Goal: Task Accomplishment & Management: Manage account settings

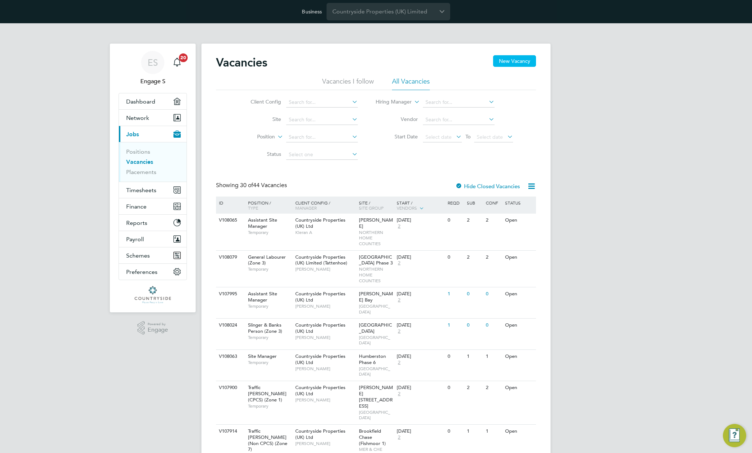
click at [507, 61] on button "New Vacancy" at bounding box center [514, 61] width 43 height 12
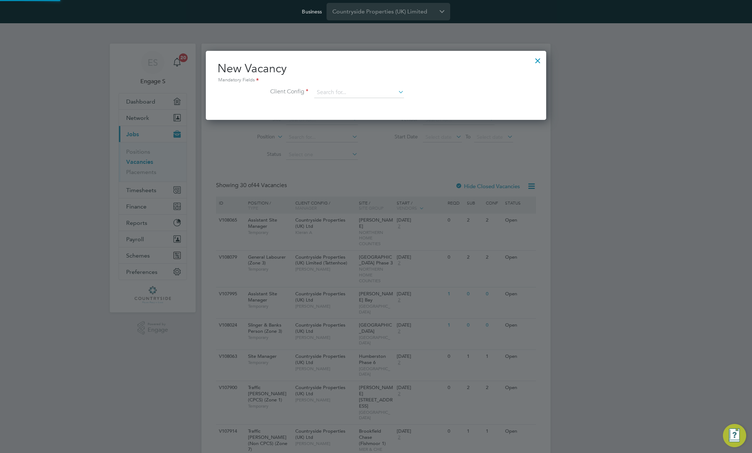
scroll to position [69, 341]
click at [535, 59] on div at bounding box center [537, 58] width 13 height 13
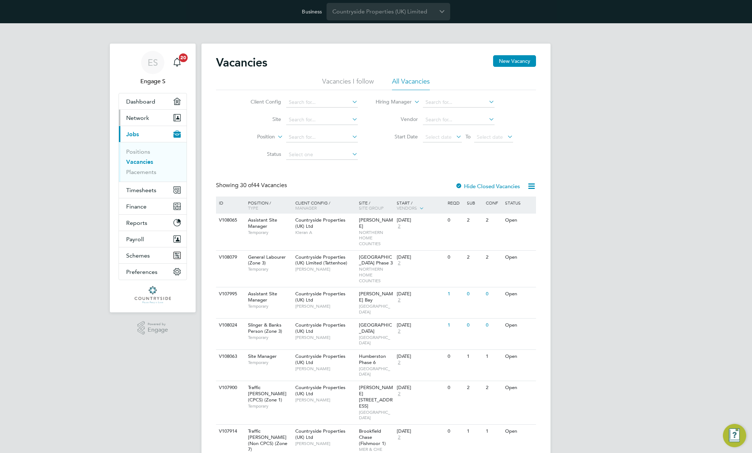
click at [147, 117] on span "Network" at bounding box center [137, 118] width 23 height 7
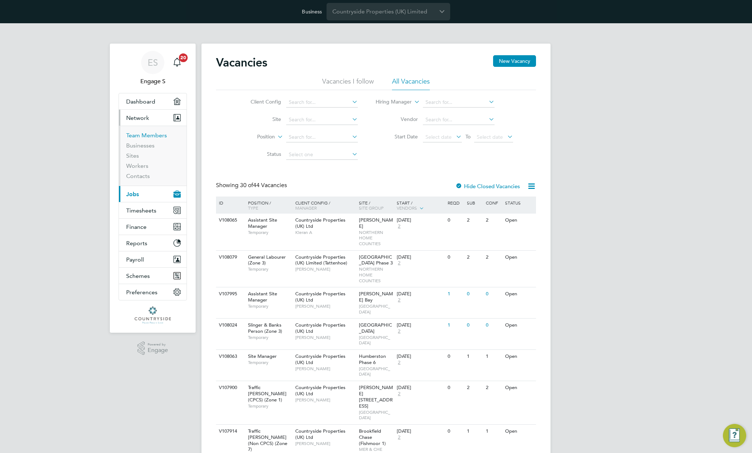
click at [143, 134] on link "Team Members" at bounding box center [146, 135] width 41 height 7
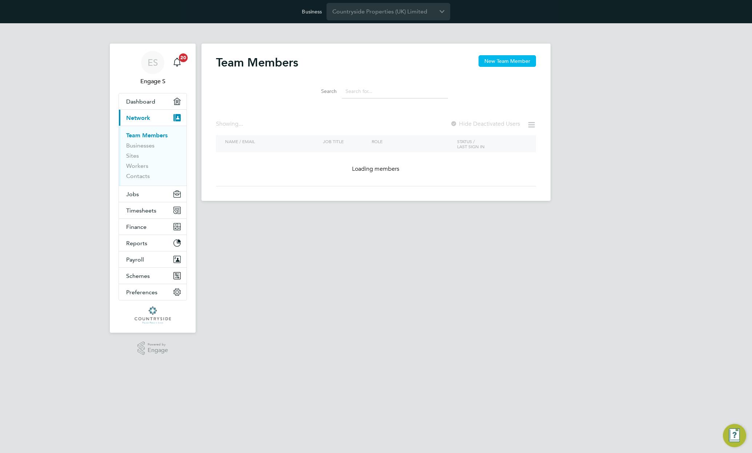
click at [498, 60] on button "New Team Member" at bounding box center [506, 61] width 57 height 12
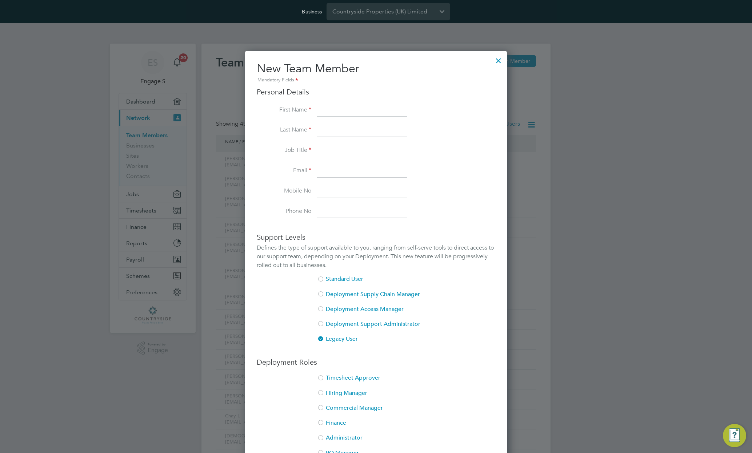
click at [494, 60] on div at bounding box center [498, 58] width 13 height 13
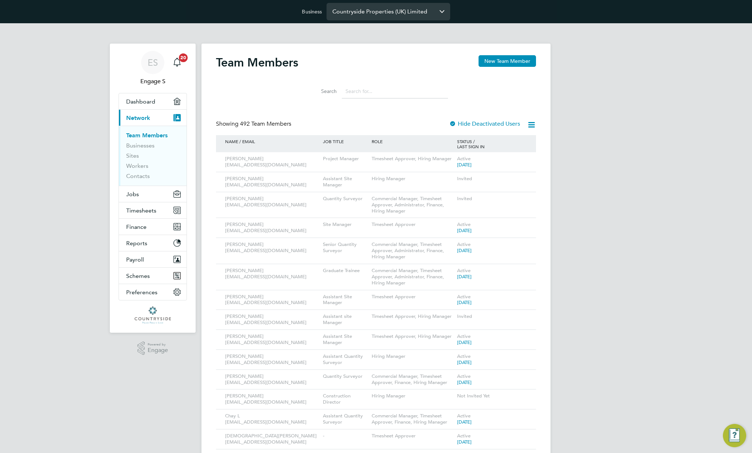
click at [404, 13] on input "Countryside Properties (UK) Limited" at bounding box center [388, 11] width 124 height 17
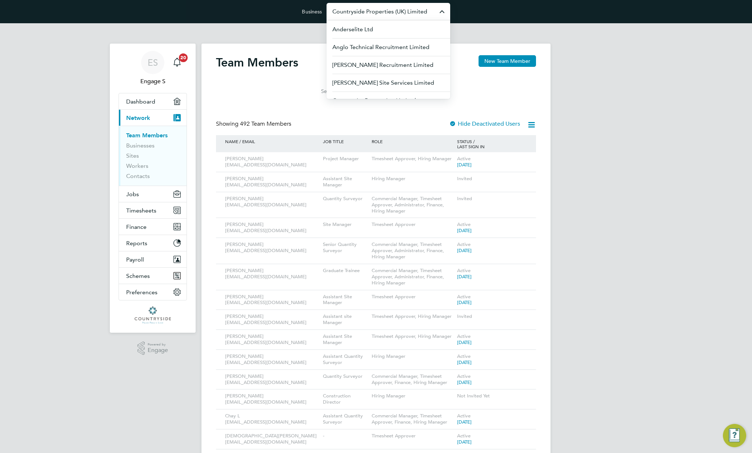
click at [282, 59] on h2 "Team Members" at bounding box center [257, 62] width 82 height 15
click at [364, 13] on input "Countryside Properties (UK) Limited" at bounding box center [388, 11] width 124 height 17
click at [360, 47] on span "Aramark Limited" at bounding box center [354, 47] width 44 height 9
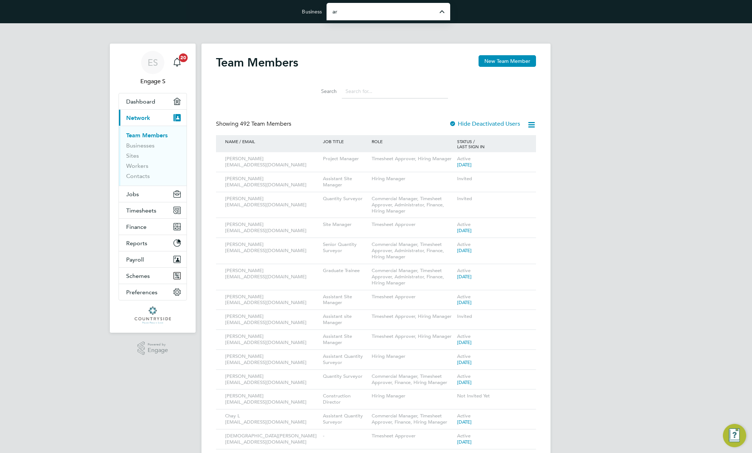
type input "Aramark Limited"
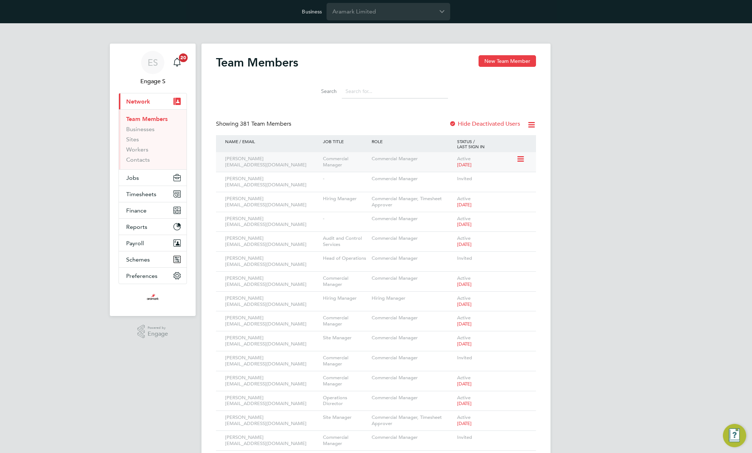
click at [523, 161] on icon at bounding box center [519, 159] width 7 height 9
click at [457, 173] on li "Edit User" at bounding box center [480, 176] width 88 height 10
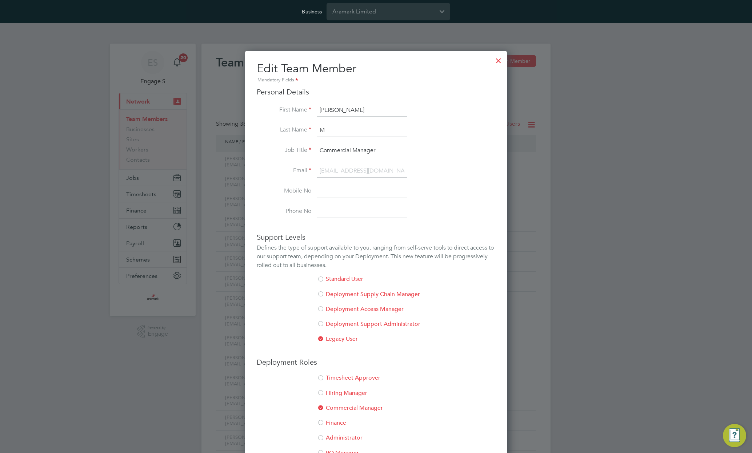
scroll to position [213, 0]
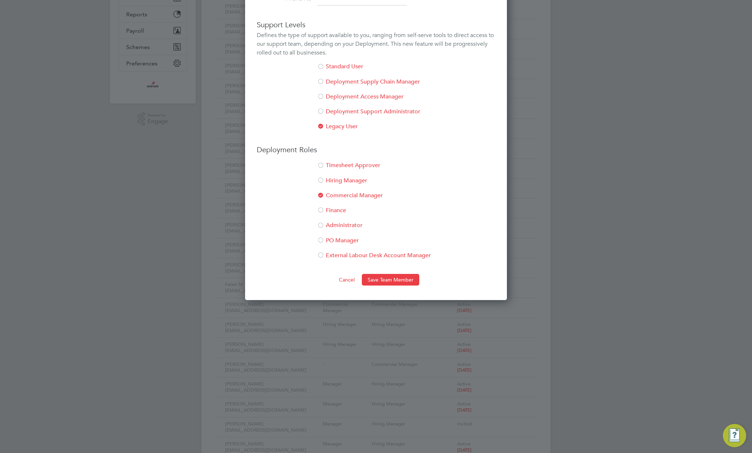
click at [365, 233] on li "Administrator" at bounding box center [376, 229] width 238 height 15
drag, startPoint x: 325, startPoint y: 241, endPoint x: 326, endPoint y: 249, distance: 8.4
click at [325, 241] on li "PO Manager" at bounding box center [376, 244] width 238 height 15
click at [394, 276] on button "Save Team Member" at bounding box center [390, 280] width 57 height 12
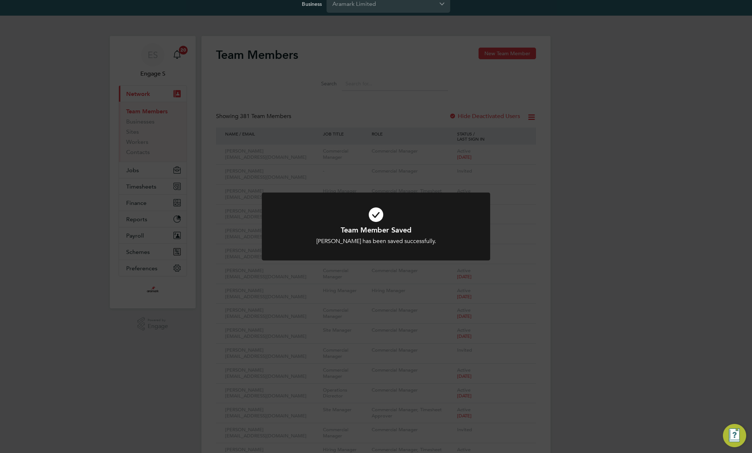
scroll to position [0, 0]
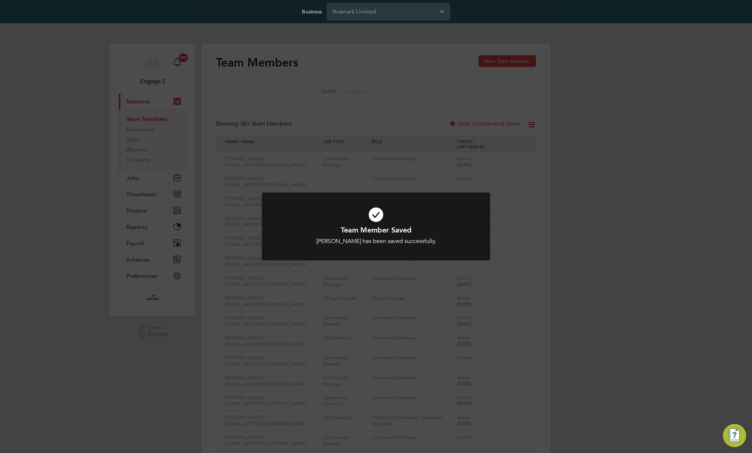
click at [510, 198] on div "Team Member Saved Linda M has been saved successfully. Cancel Okay" at bounding box center [376, 226] width 752 height 453
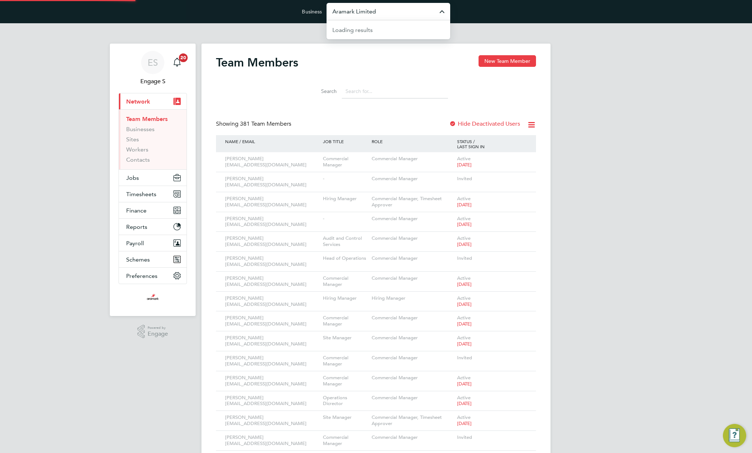
click at [391, 12] on input "Aramark Limited" at bounding box center [388, 11] width 124 height 17
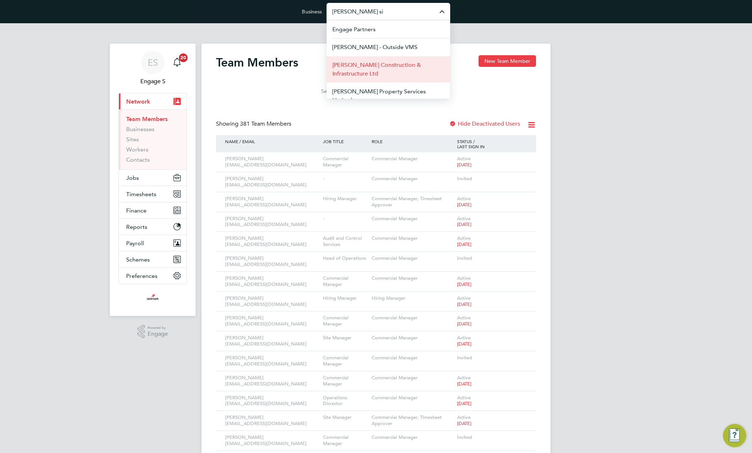
click at [399, 64] on span "Morgan Sindall Construction & Infrastructure Ltd" at bounding box center [388, 69] width 112 height 17
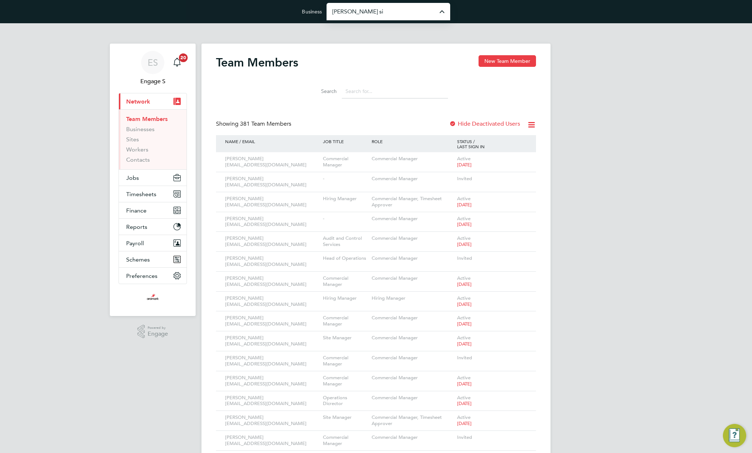
type input "Morgan Sindall Construction & Infrastructure Ltd"
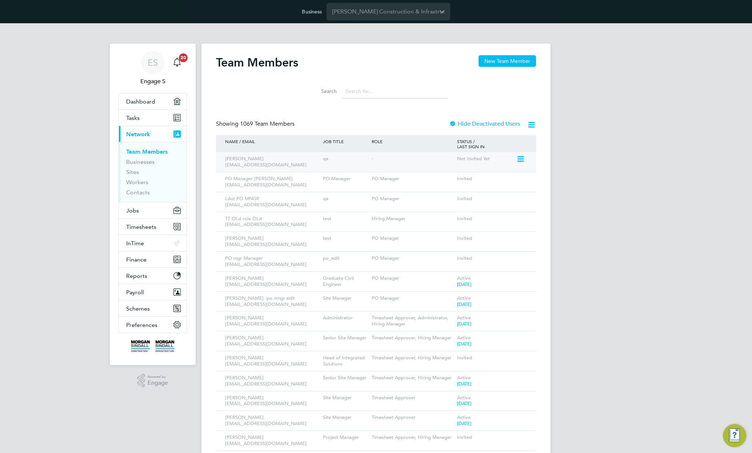
click at [517, 159] on icon at bounding box center [519, 159] width 7 height 9
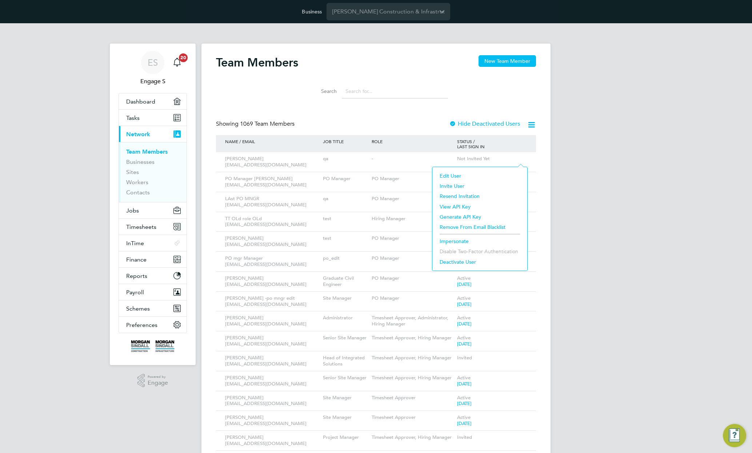
click at [452, 174] on li "Edit User" at bounding box center [480, 176] width 88 height 10
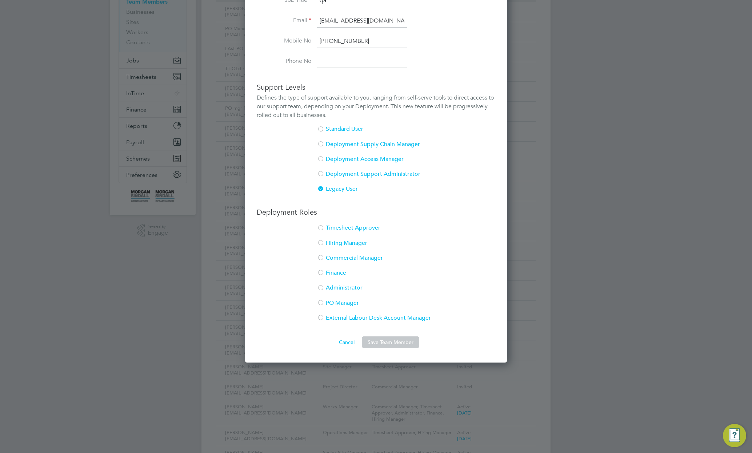
scroll to position [156, 0]
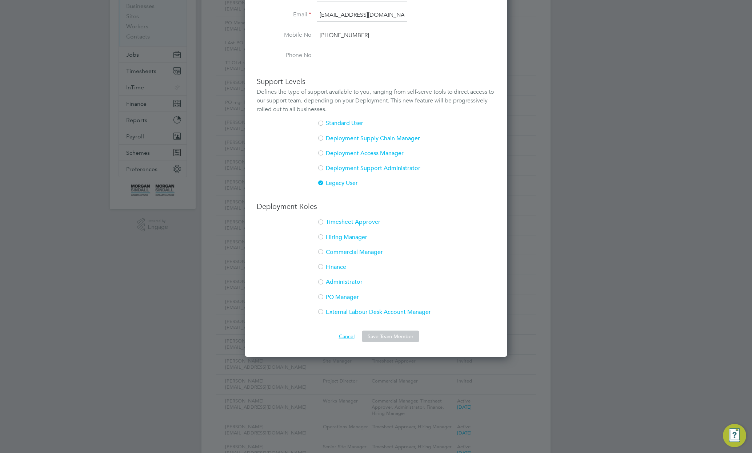
click at [348, 340] on button "Cancel" at bounding box center [346, 337] width 27 height 12
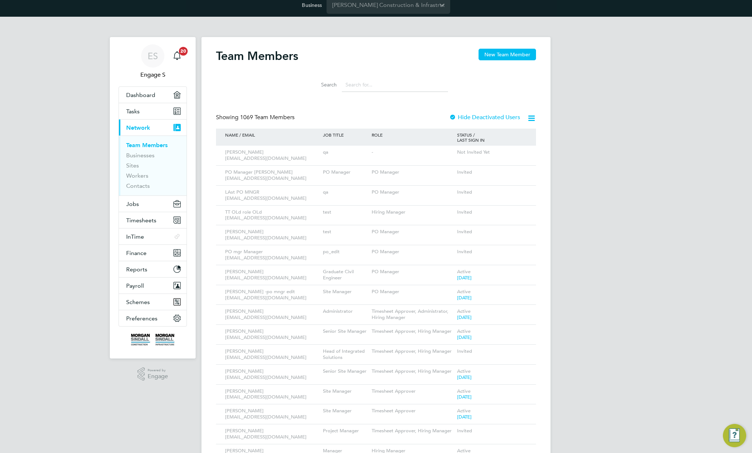
scroll to position [0, 0]
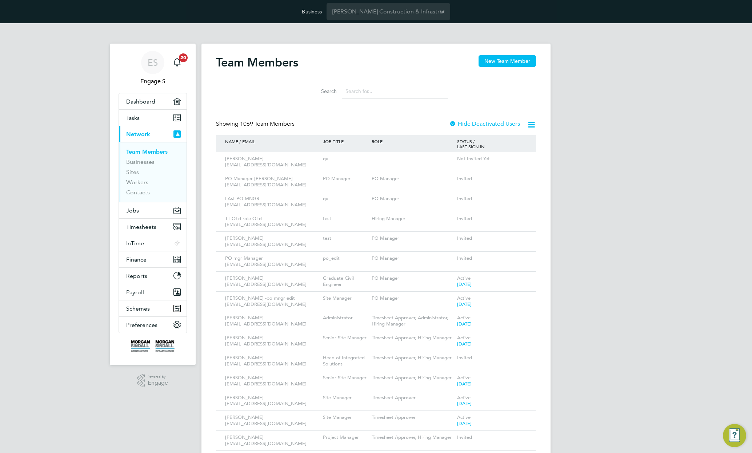
drag, startPoint x: 520, startPoint y: 180, endPoint x: 499, endPoint y: 201, distance: 29.6
click at [529, 180] on icon at bounding box center [532, 179] width 7 height 9
